Goal: Find specific page/section: Find specific page/section

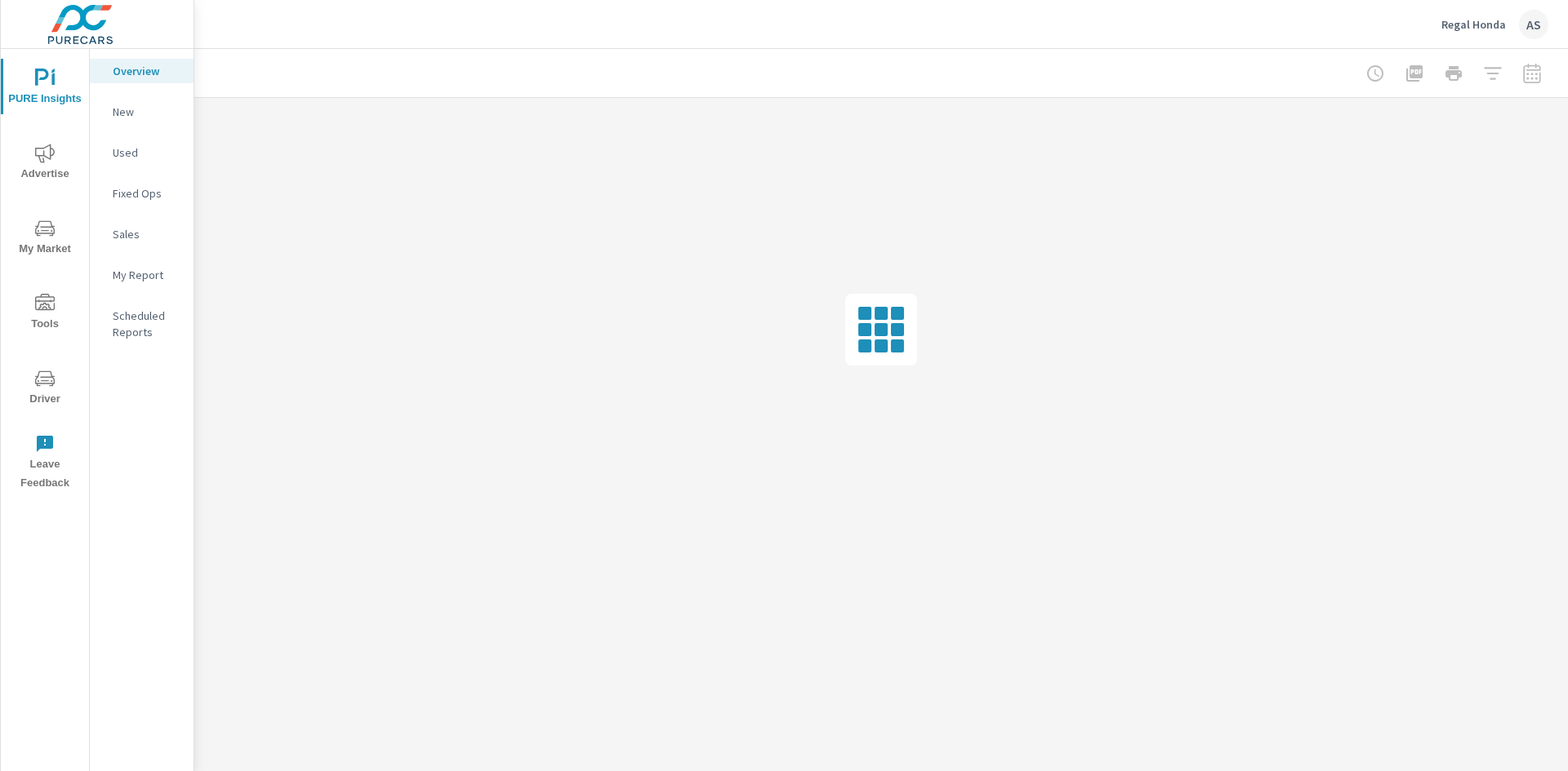
click at [130, 111] on p "New" at bounding box center [146, 112] width 68 height 16
